Goal: Information Seeking & Learning: Compare options

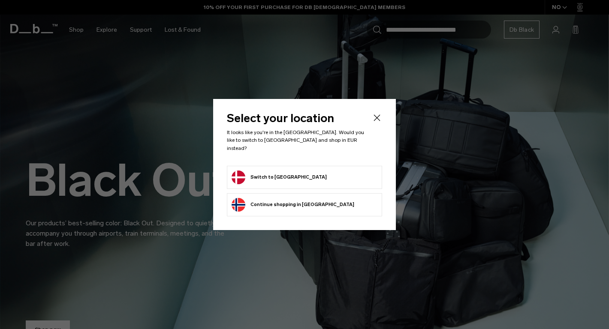
click at [285, 173] on button "Switch to Denmark" at bounding box center [278, 178] width 95 height 14
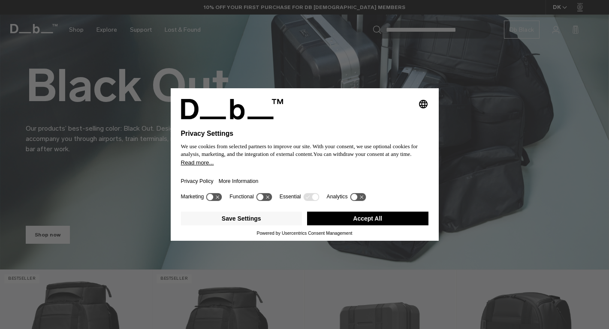
click at [326, 221] on button "Accept All" at bounding box center [367, 219] width 121 height 14
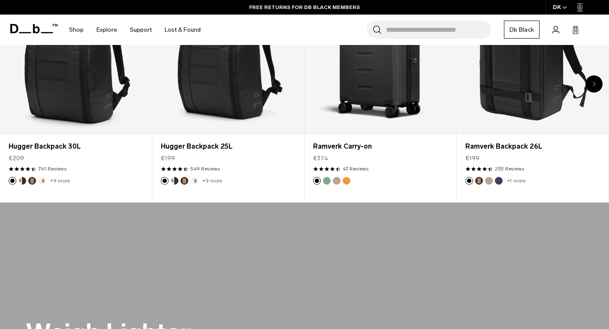
scroll to position [305, 0]
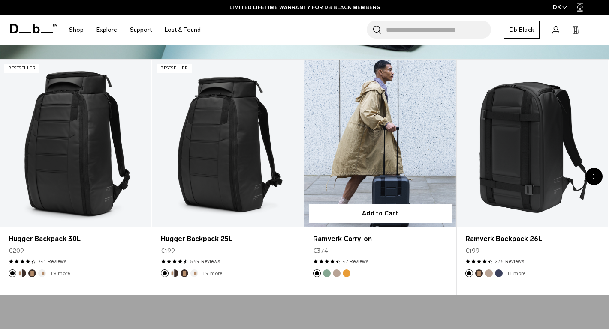
click at [343, 272] on button "Parhelion Orange" at bounding box center [346, 274] width 8 height 8
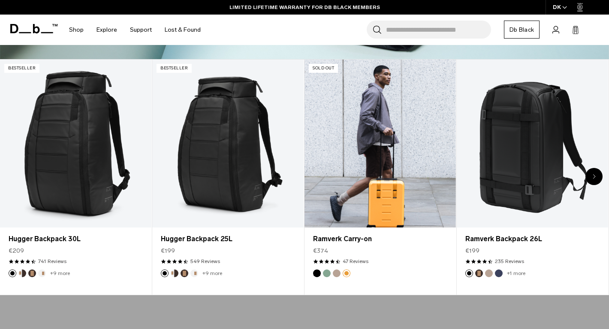
click at [366, 149] on link "Ramverk Carry-on Parhelion Orange" at bounding box center [379, 144] width 151 height 168
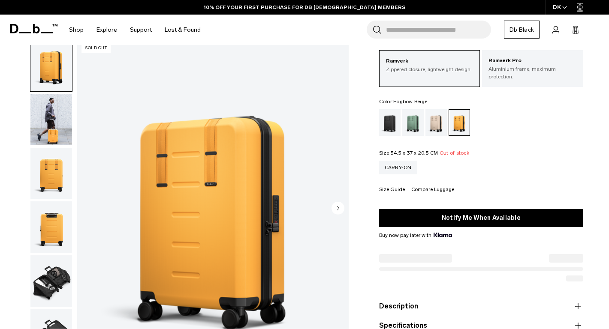
click at [439, 125] on div "Fogbow Beige" at bounding box center [436, 122] width 22 height 27
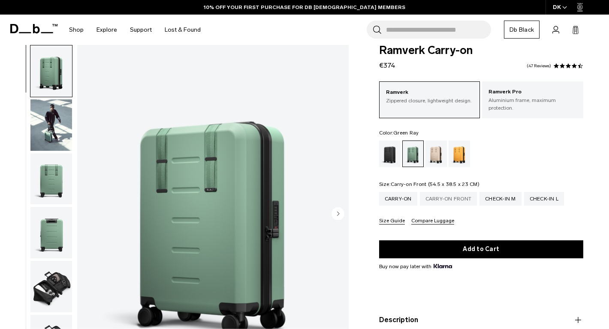
click at [464, 193] on div "Carry-on Front" at bounding box center [448, 199] width 57 height 14
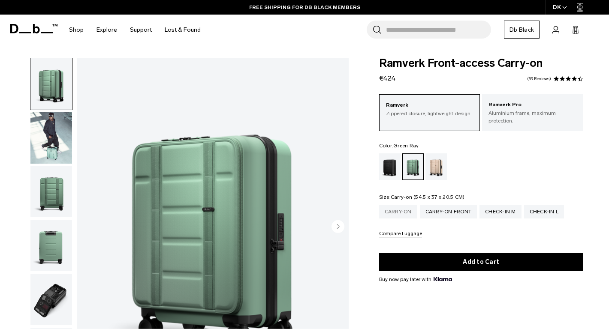
click at [404, 205] on div "Carry-on" at bounding box center [398, 212] width 38 height 14
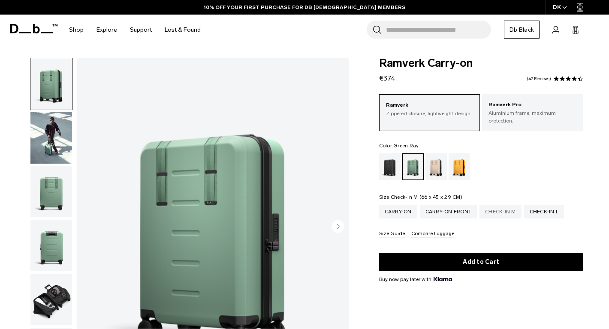
click at [505, 205] on div "Check-in M" at bounding box center [500, 212] width 42 height 14
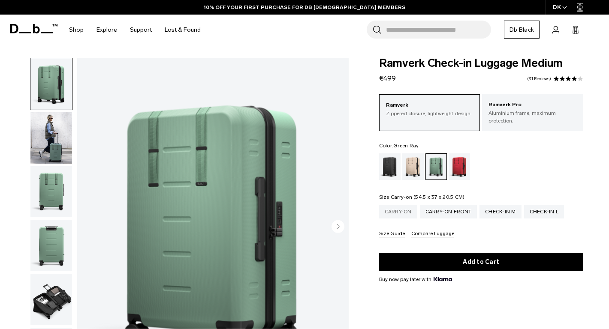
click at [400, 207] on div "Carry-on" at bounding box center [398, 212] width 38 height 14
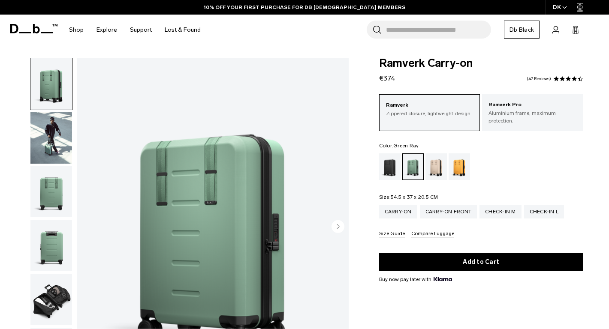
click at [404, 328] on button "Description" at bounding box center [481, 333] width 204 height 10
click at [413, 66] on span "Ramverk Carry-on" at bounding box center [481, 63] width 204 height 11
copy span "Ramverk"
click at [50, 146] on img "button" at bounding box center [51, 137] width 42 height 51
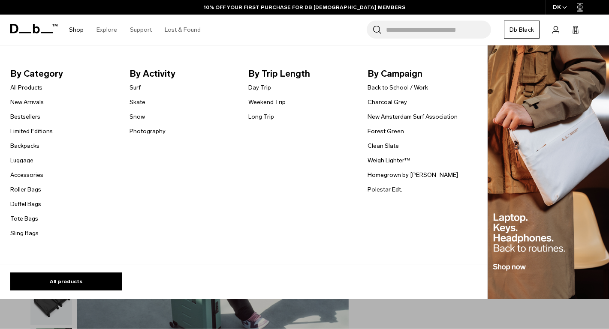
click at [72, 28] on link "Shop" at bounding box center [76, 30] width 15 height 30
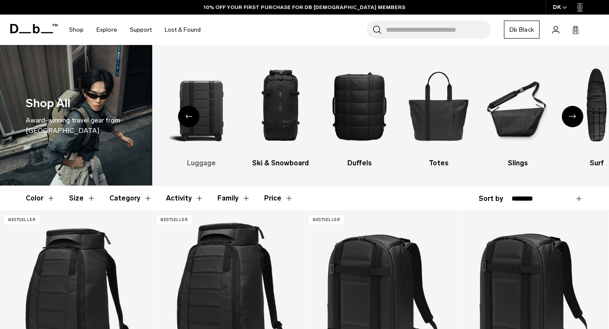
click at [206, 123] on img "2 / 10" at bounding box center [201, 106] width 64 height 96
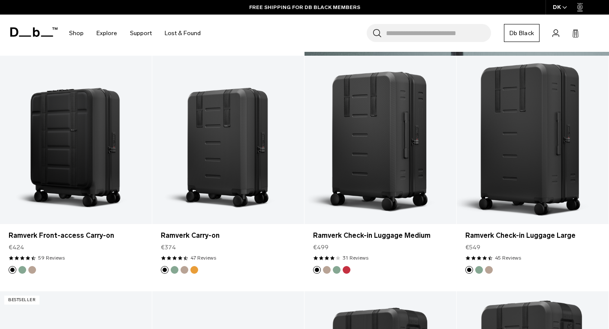
scroll to position [631, 0]
